Goal: Information Seeking & Learning: Learn about a topic

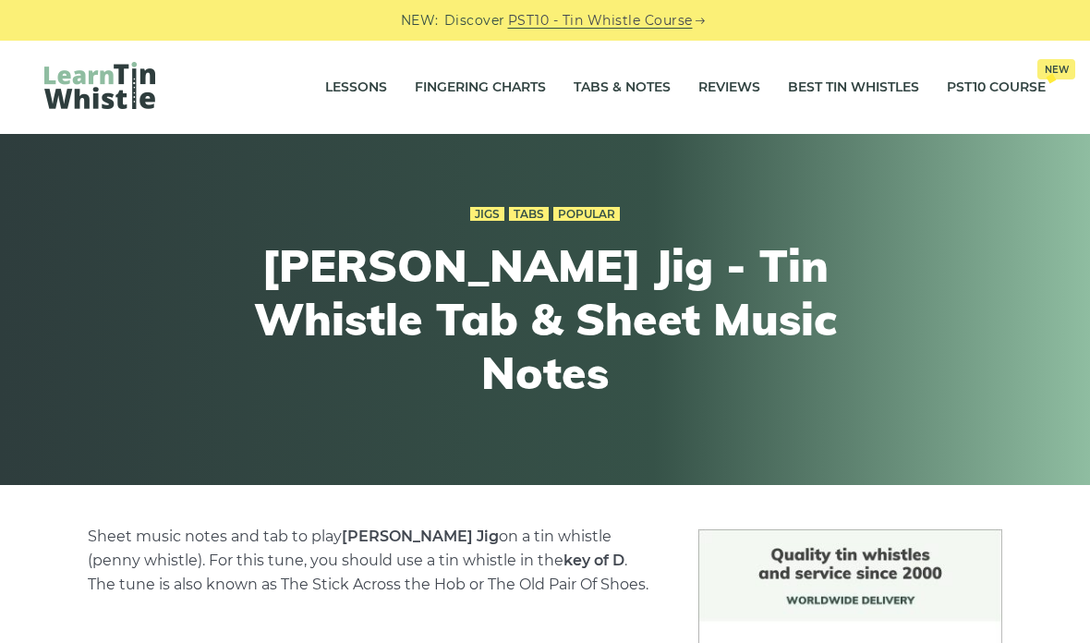
click at [623, 102] on link "Tabs & Notes" at bounding box center [622, 88] width 97 height 46
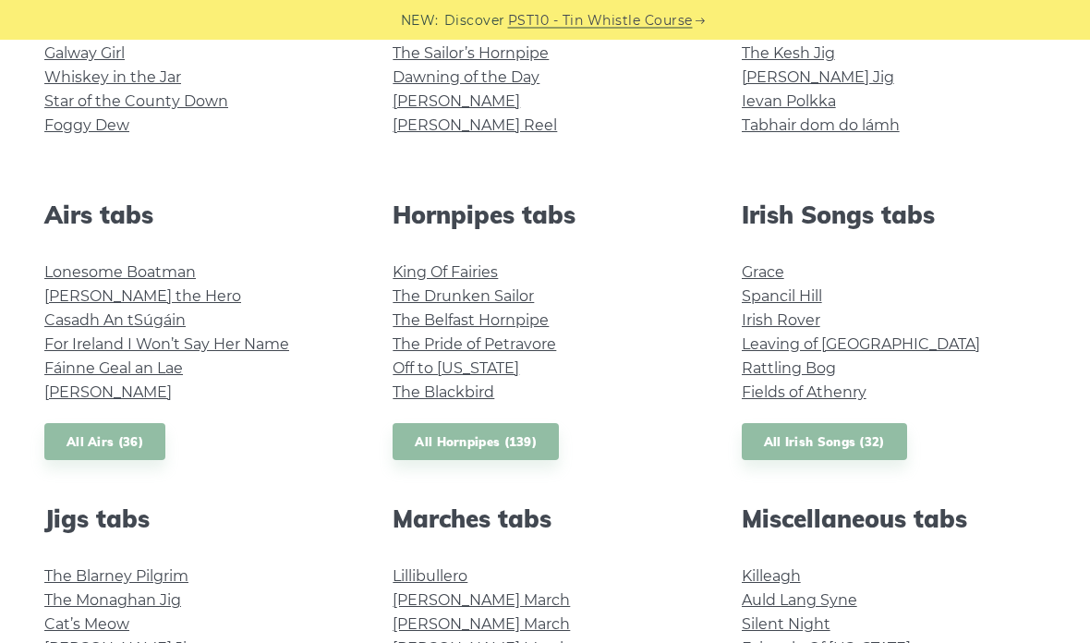
scroll to position [685, 0]
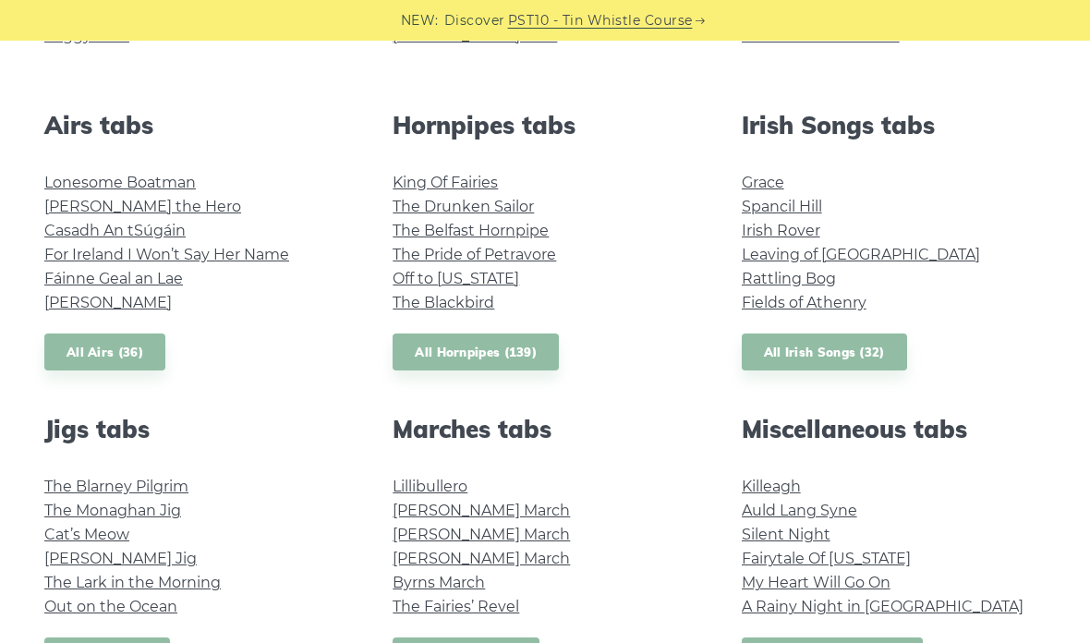
click at [808, 276] on link "Rattling Bog" at bounding box center [789, 279] width 94 height 18
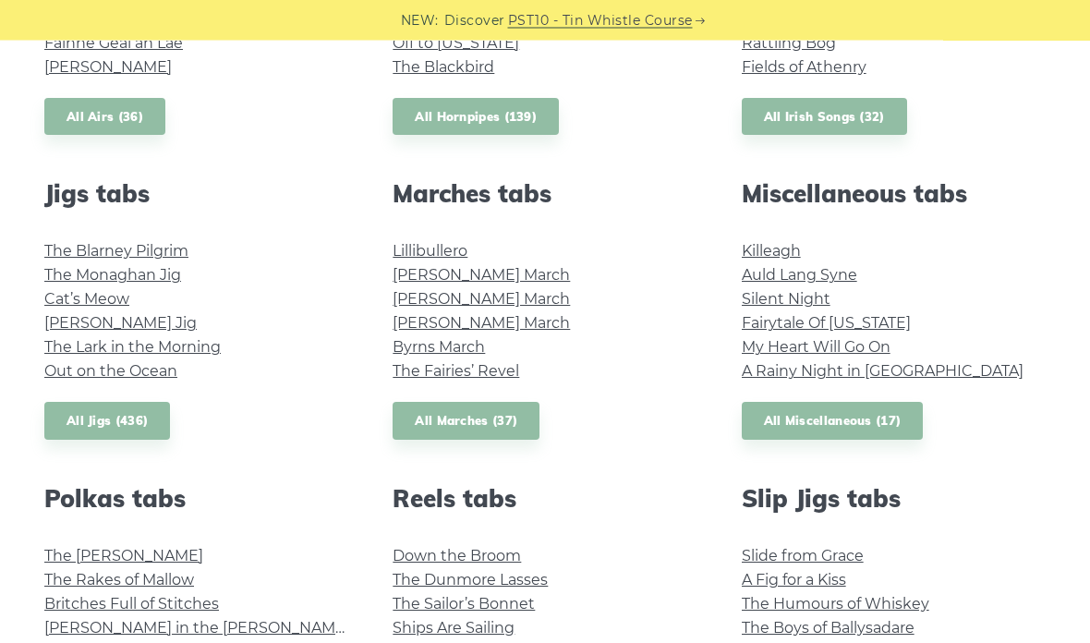
scroll to position [924, 0]
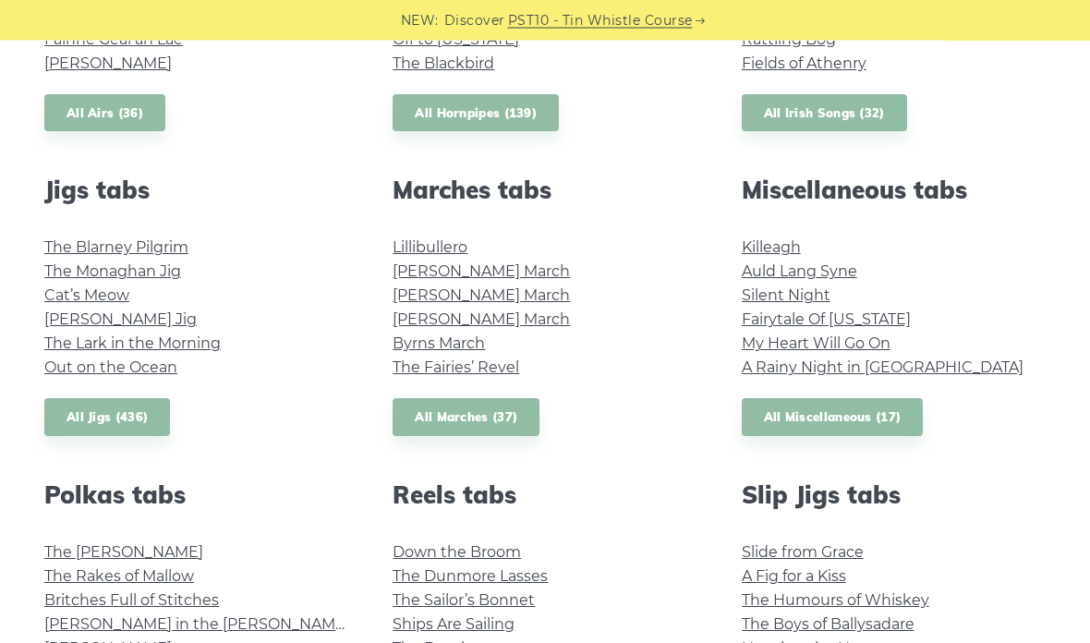
click at [49, 345] on link "The Lark in the Morning" at bounding box center [132, 344] width 176 height 18
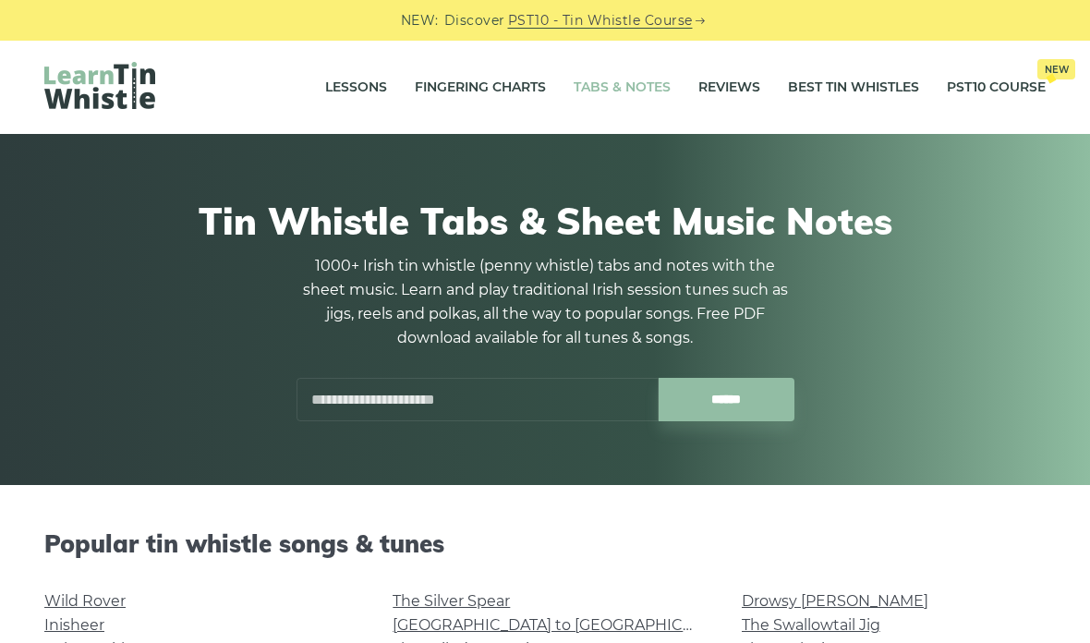
scroll to position [925, 0]
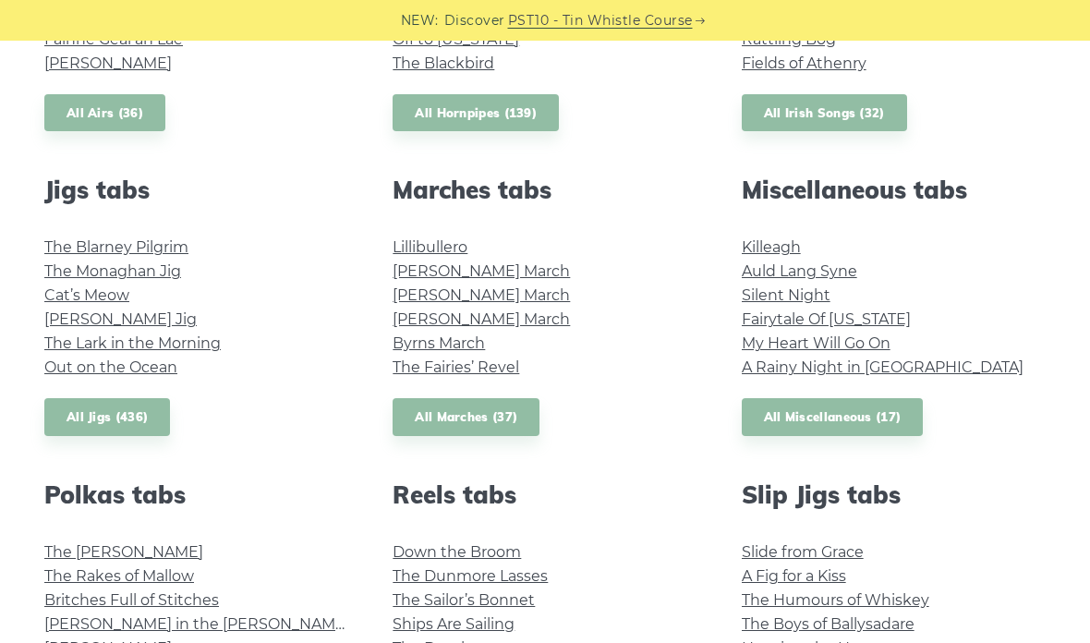
click at [147, 367] on link "Out on the Ocean" at bounding box center [110, 367] width 133 height 18
click at [430, 369] on link "The Fairies’ Revel" at bounding box center [456, 367] width 127 height 18
click at [853, 344] on link "My Heart Will Go On" at bounding box center [816, 343] width 149 height 18
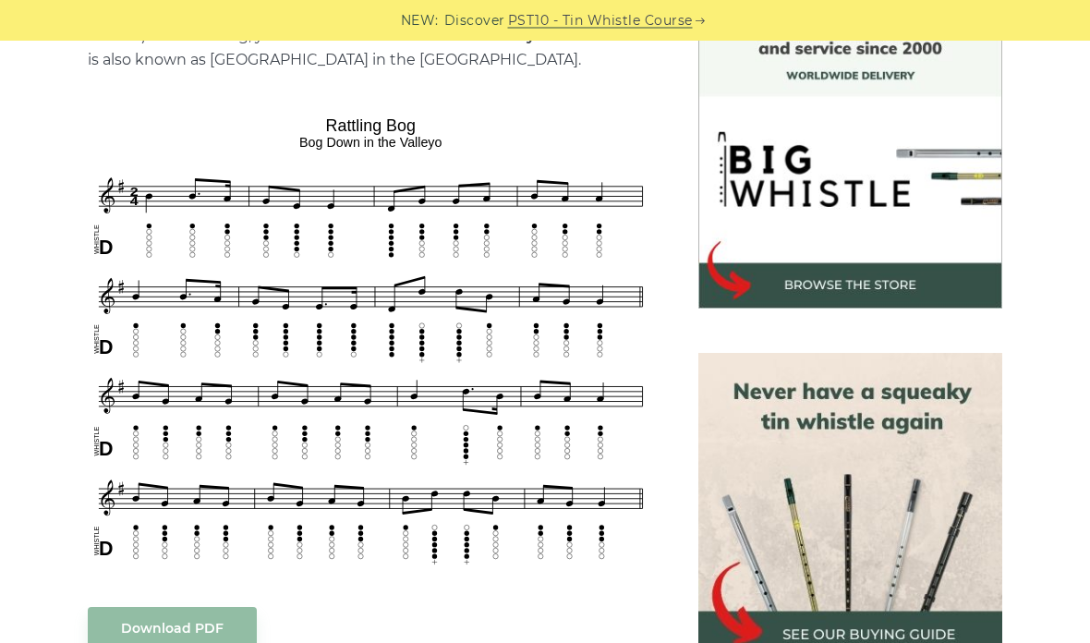
scroll to position [518, 0]
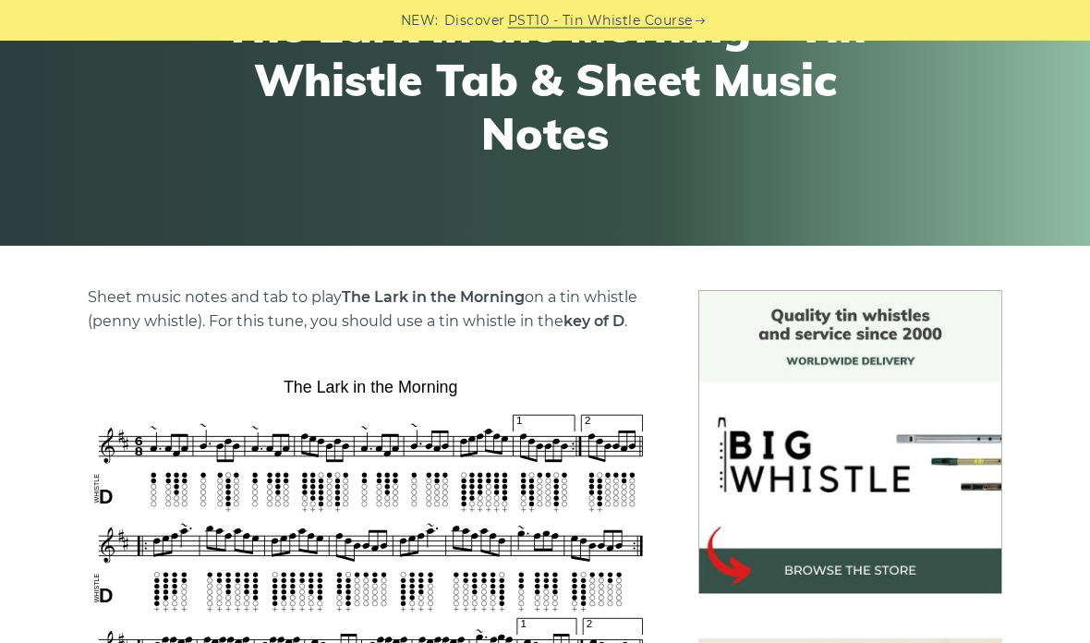
scroll to position [202, 0]
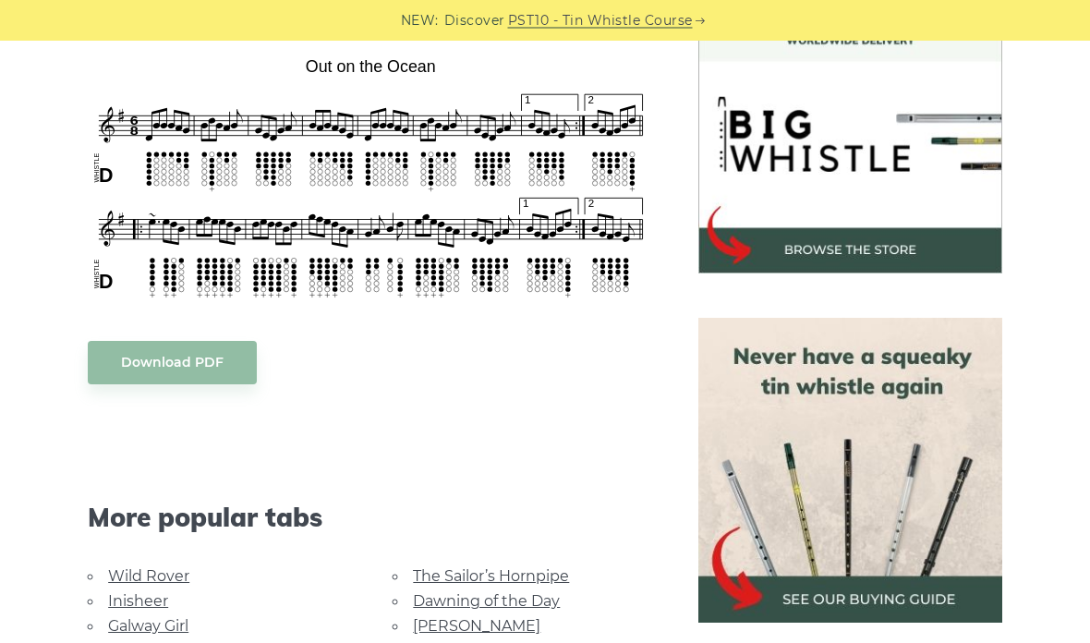
scroll to position [561, 0]
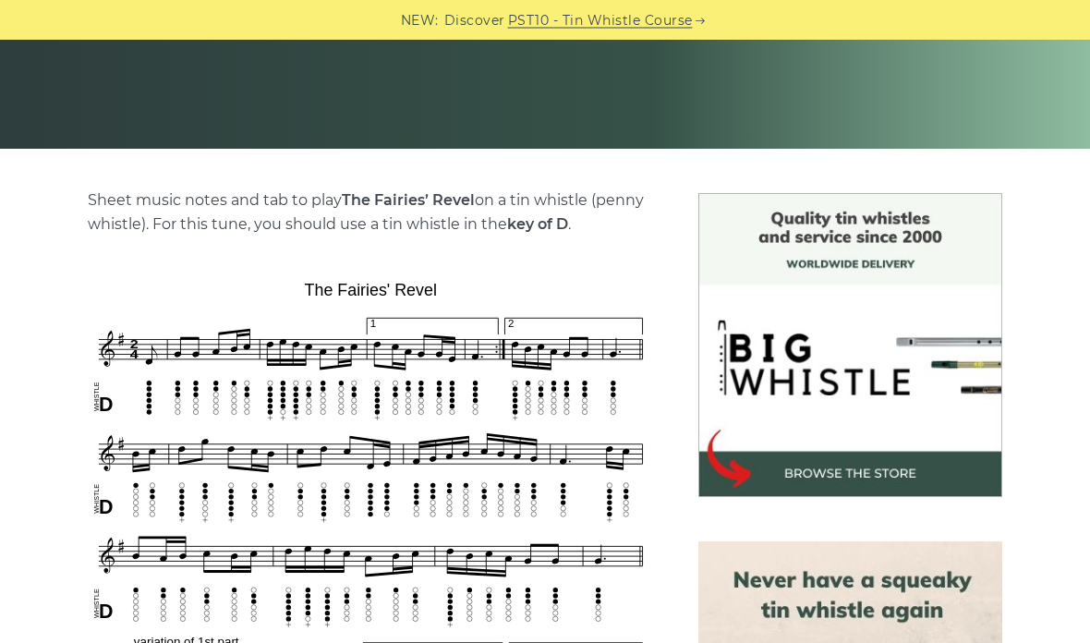
scroll to position [301, 0]
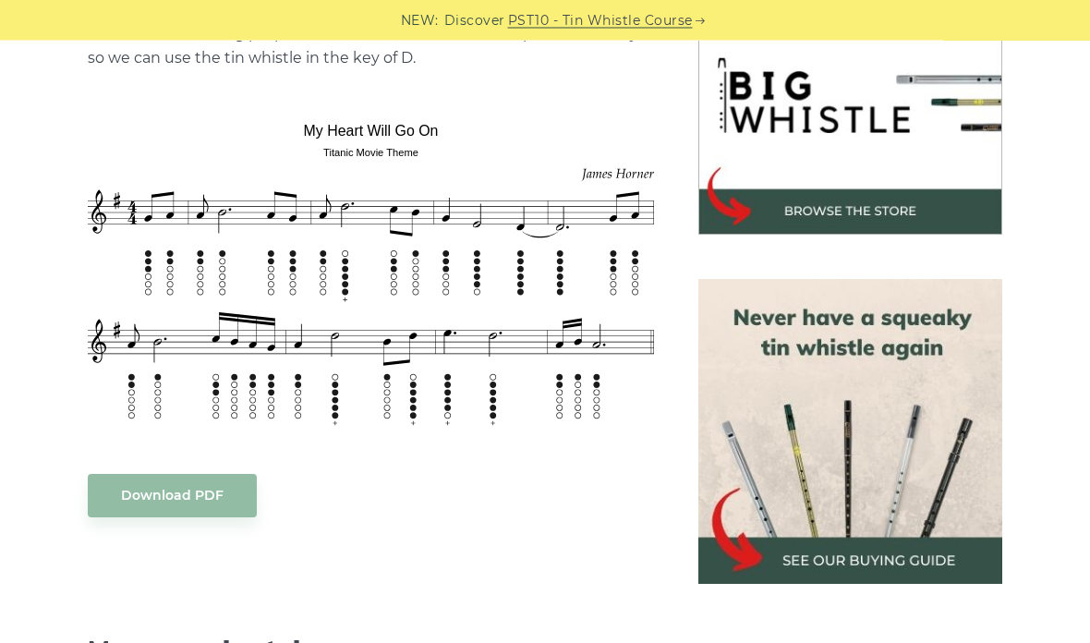
scroll to position [608, 0]
